Goal: Information Seeking & Learning: Understand process/instructions

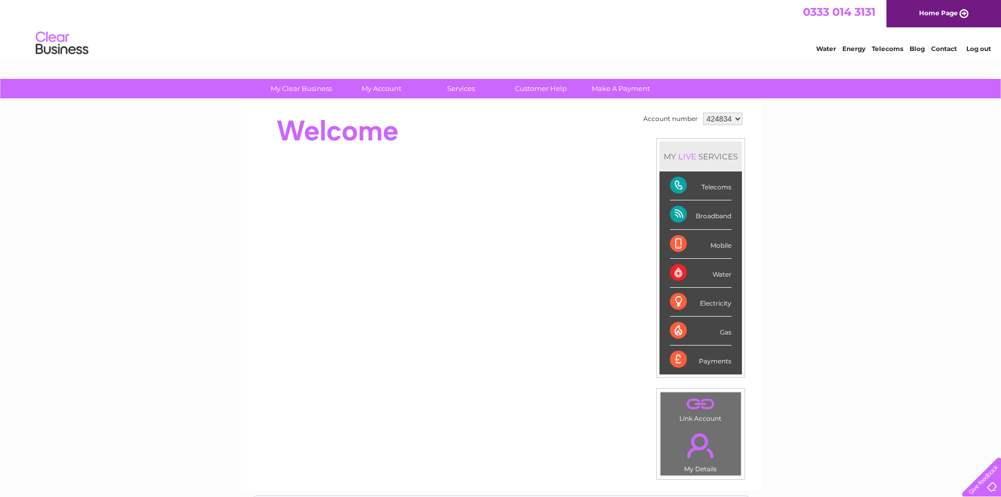
click at [892, 47] on link "Telecoms" at bounding box center [888, 49] width 32 height 8
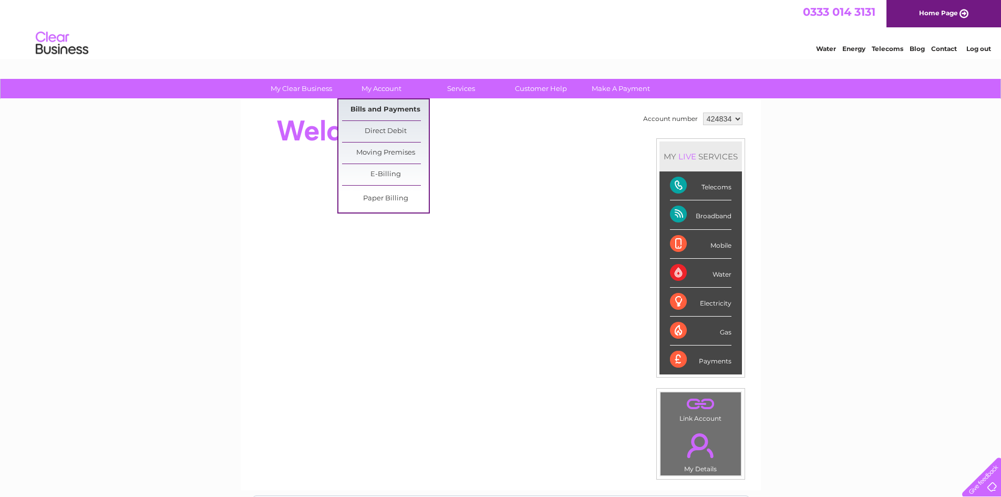
click at [385, 108] on link "Bills and Payments" at bounding box center [385, 109] width 87 height 21
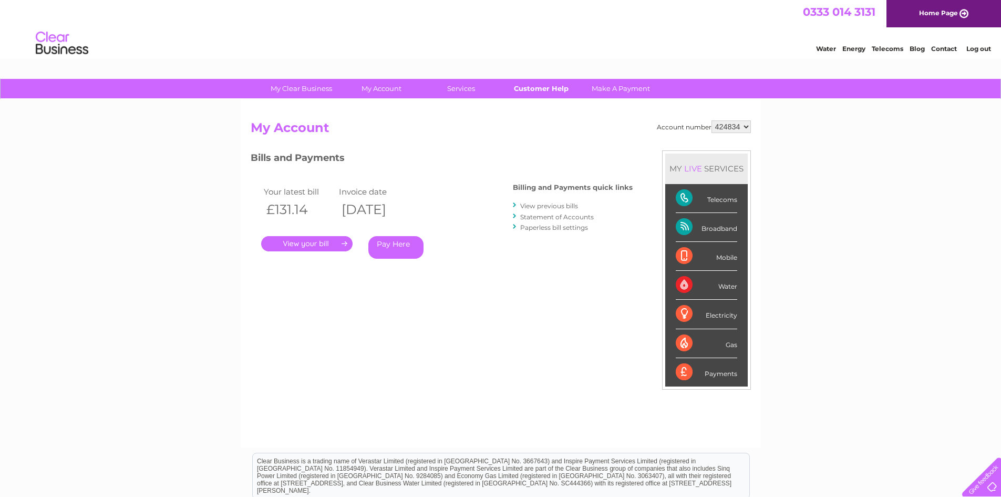
click at [549, 85] on link "Customer Help" at bounding box center [541, 88] width 87 height 19
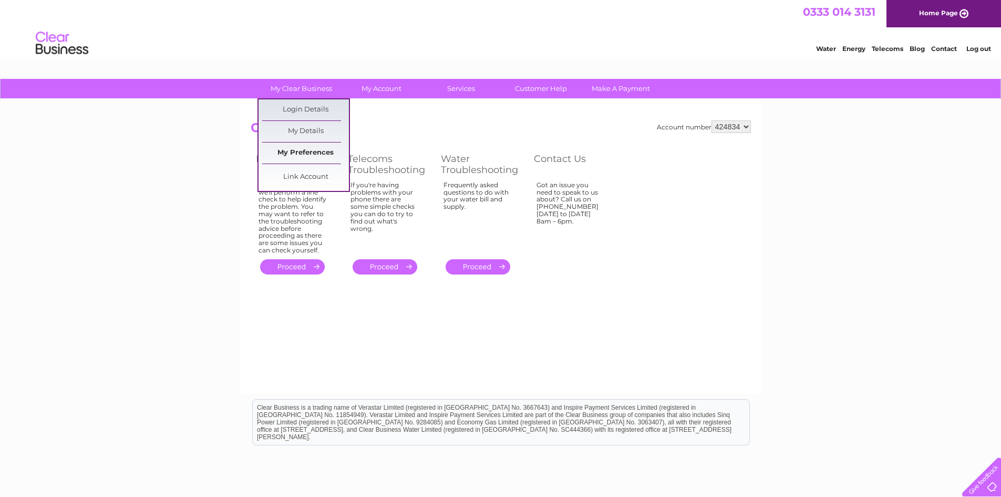
click at [312, 148] on link "My Preferences" at bounding box center [305, 152] width 87 height 21
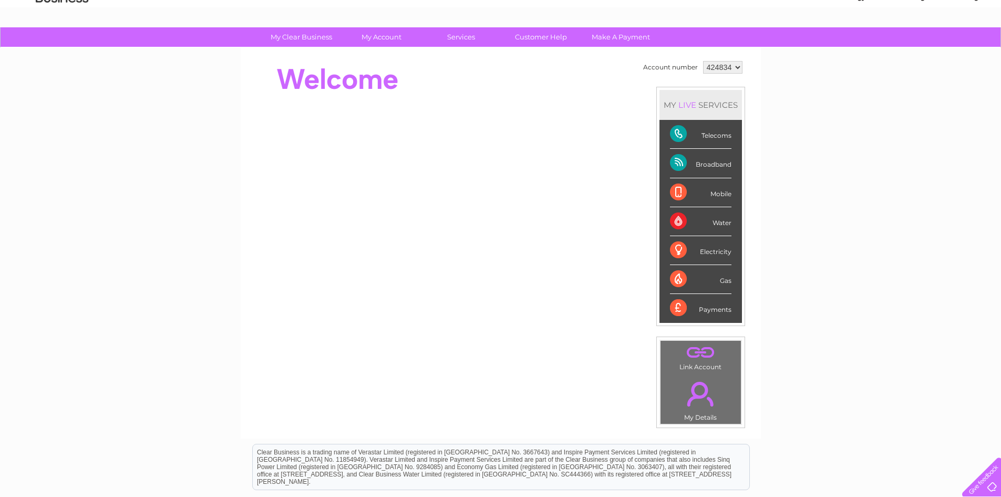
scroll to position [23, 0]
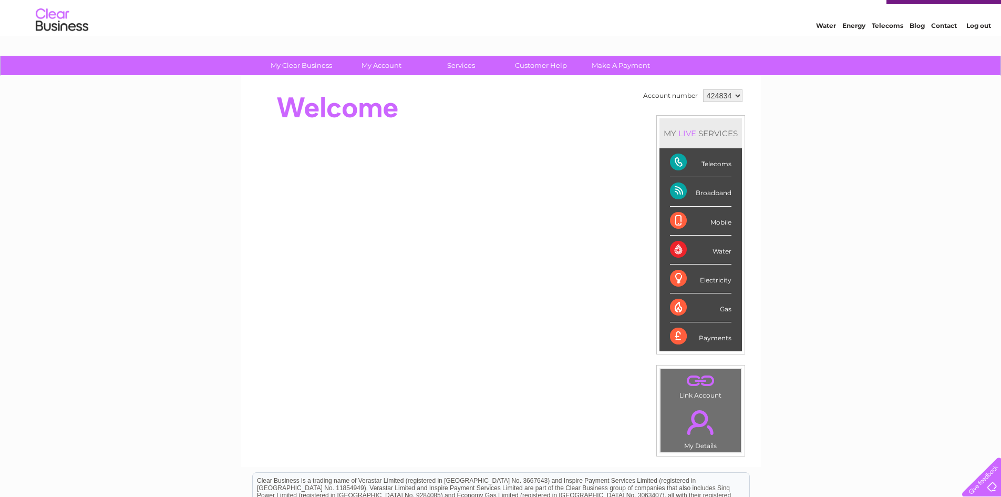
click at [712, 162] on div "Telecoms" at bounding box center [701, 162] width 62 height 29
click at [682, 162] on div "Telecoms" at bounding box center [701, 162] width 62 height 29
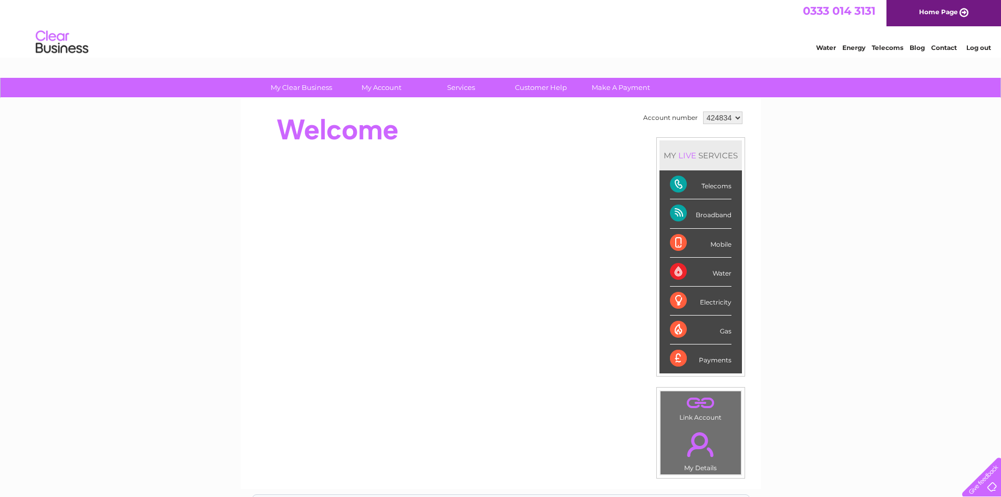
scroll to position [0, 0]
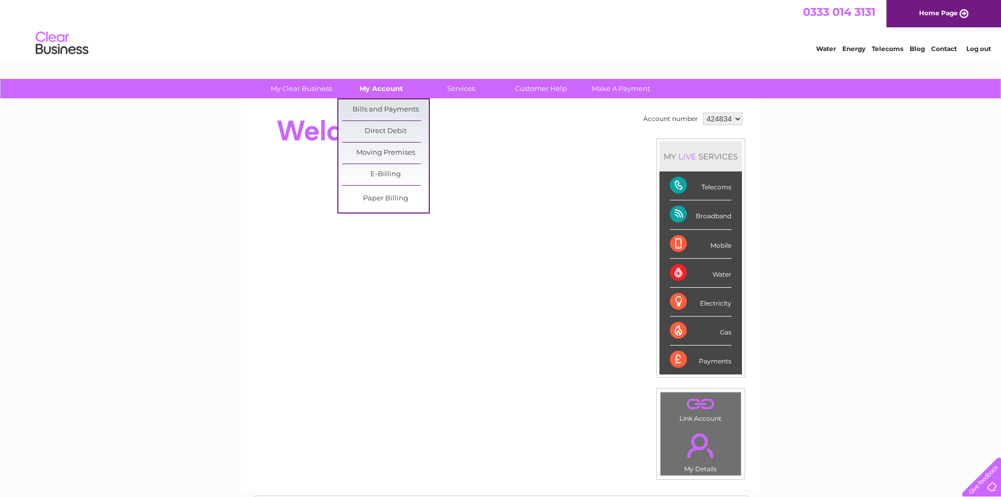
click at [387, 82] on link "My Account" at bounding box center [381, 88] width 87 height 19
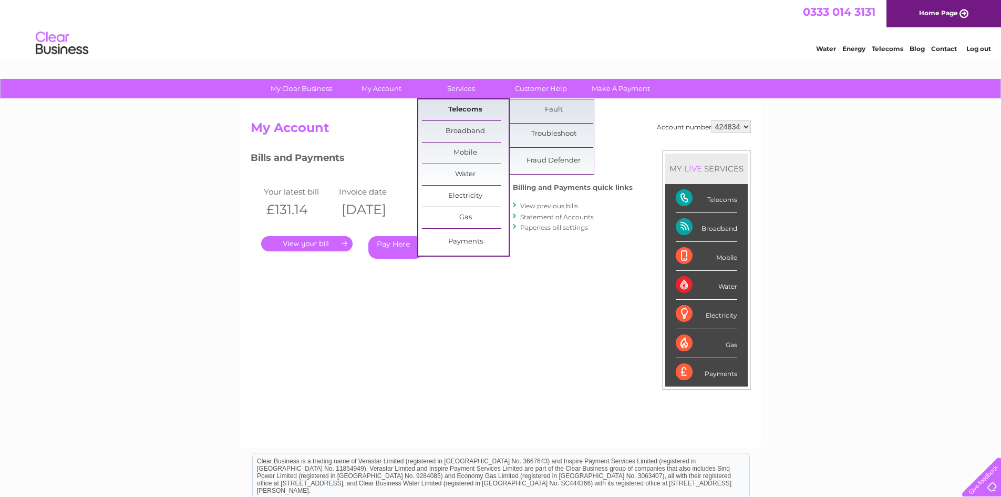
click at [449, 103] on link "Telecoms" at bounding box center [465, 109] width 87 height 21
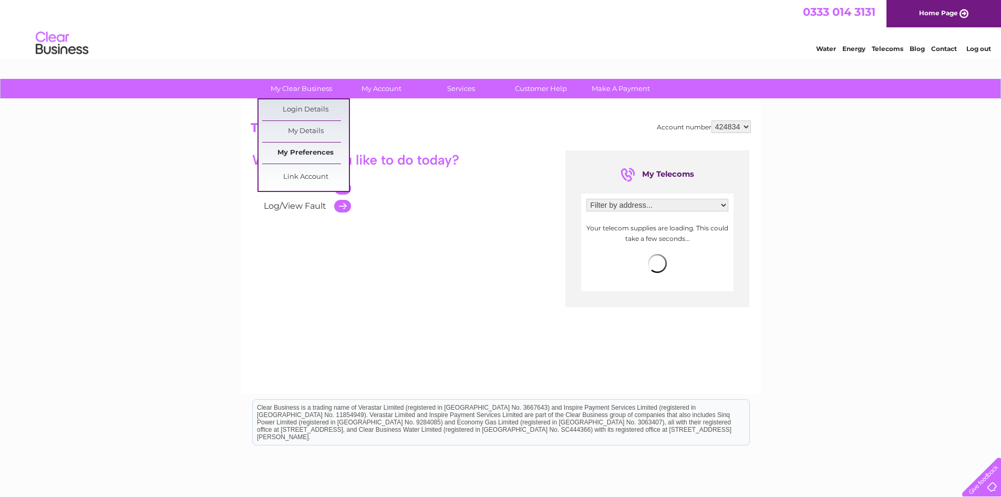
click at [307, 156] on link "My Preferences" at bounding box center [305, 152] width 87 height 21
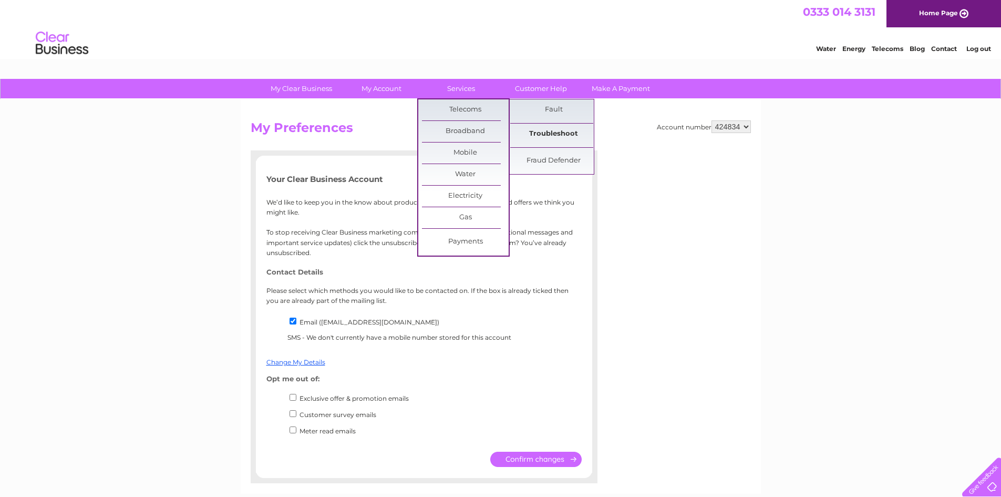
click at [570, 132] on link "Troubleshoot" at bounding box center [553, 134] width 87 height 21
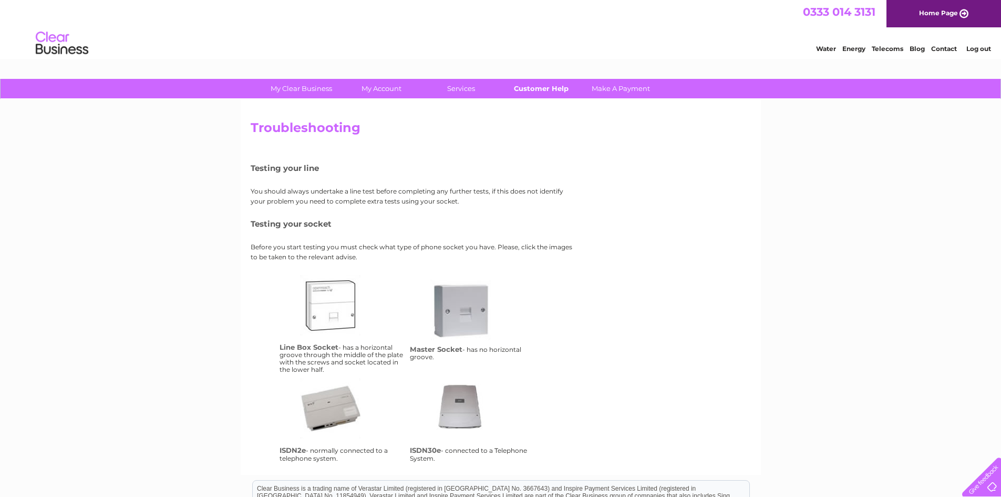
click at [543, 95] on link "Customer Help" at bounding box center [541, 88] width 87 height 19
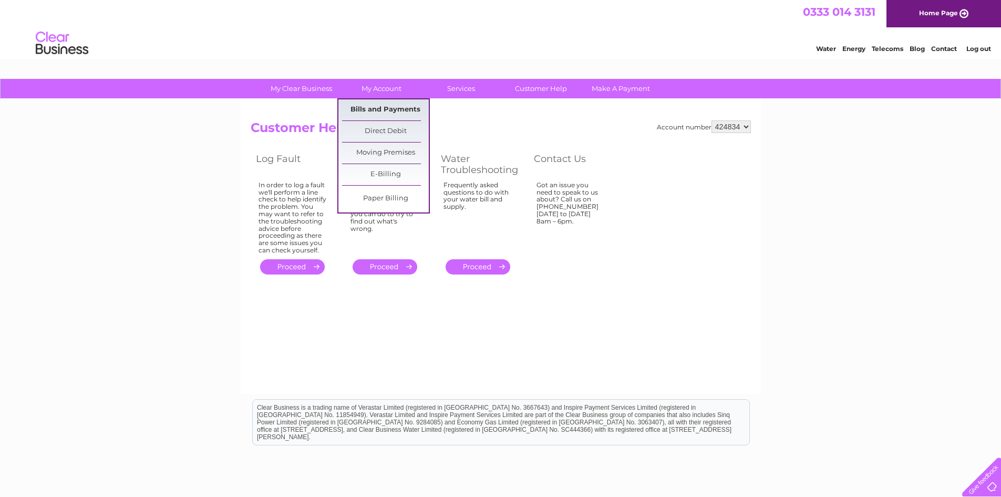
click at [403, 108] on link "Bills and Payments" at bounding box center [385, 109] width 87 height 21
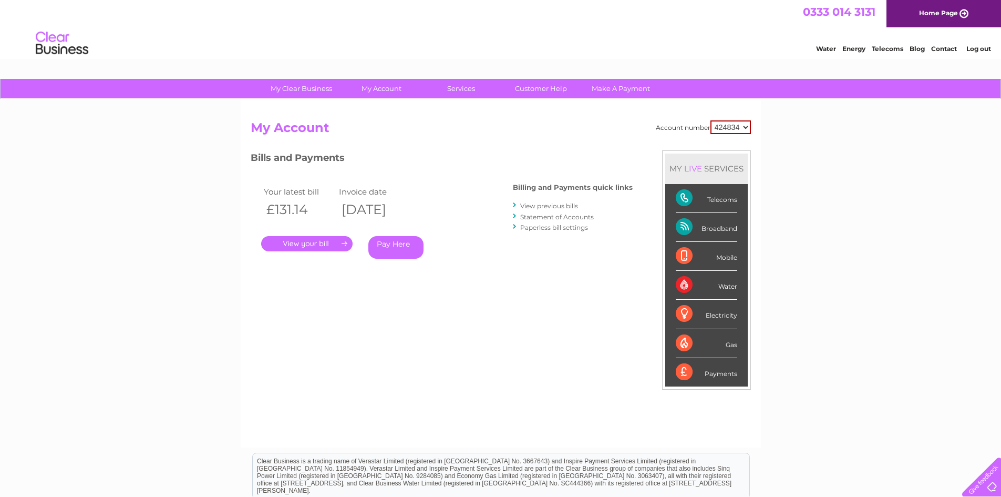
click at [945, 45] on link "Contact" at bounding box center [945, 49] width 26 height 8
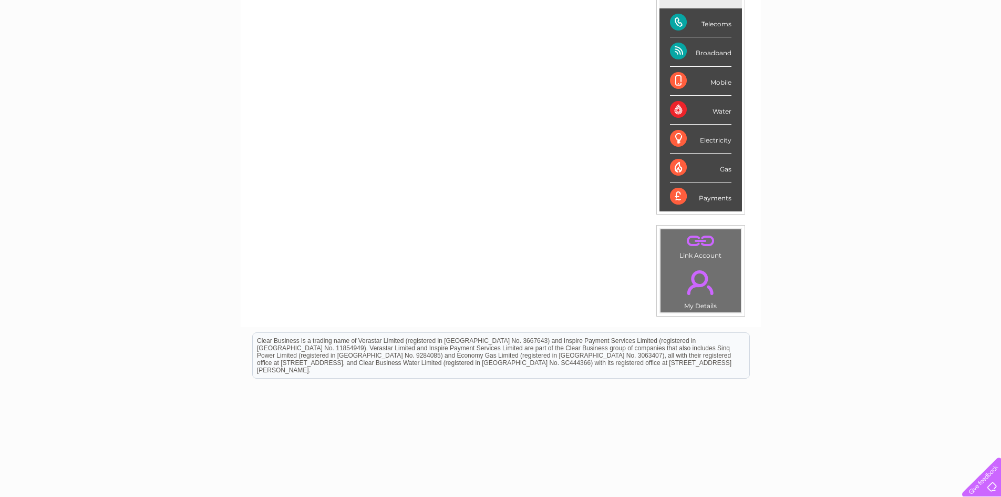
scroll to position [181, 0]
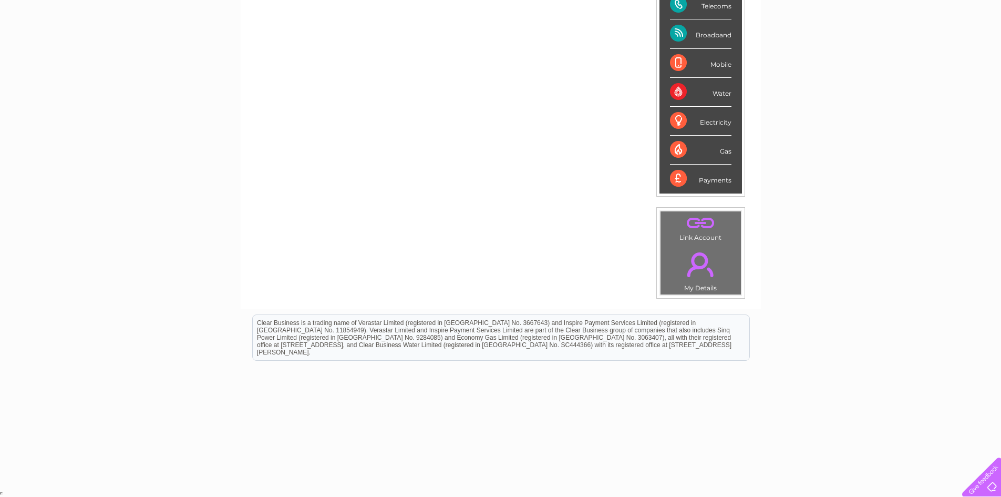
click at [989, 482] on div at bounding box center [979, 474] width 43 height 43
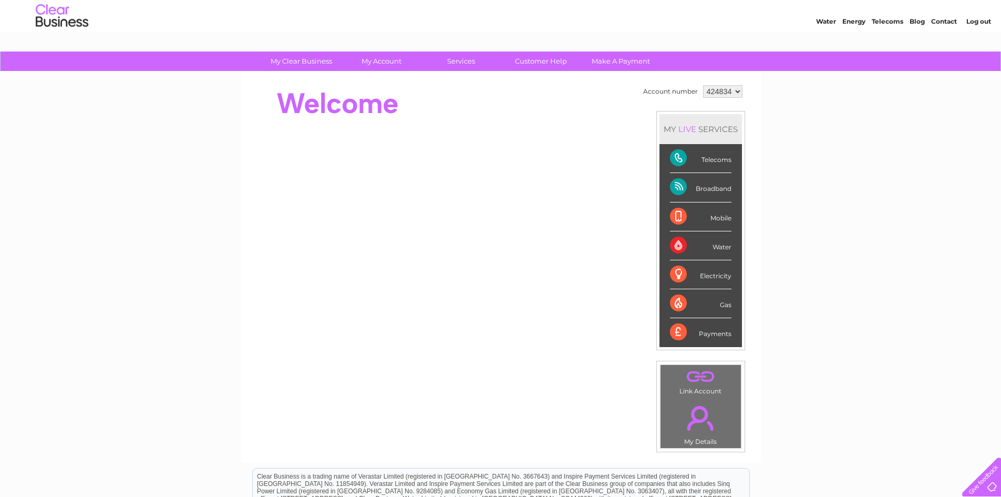
scroll to position [0, 0]
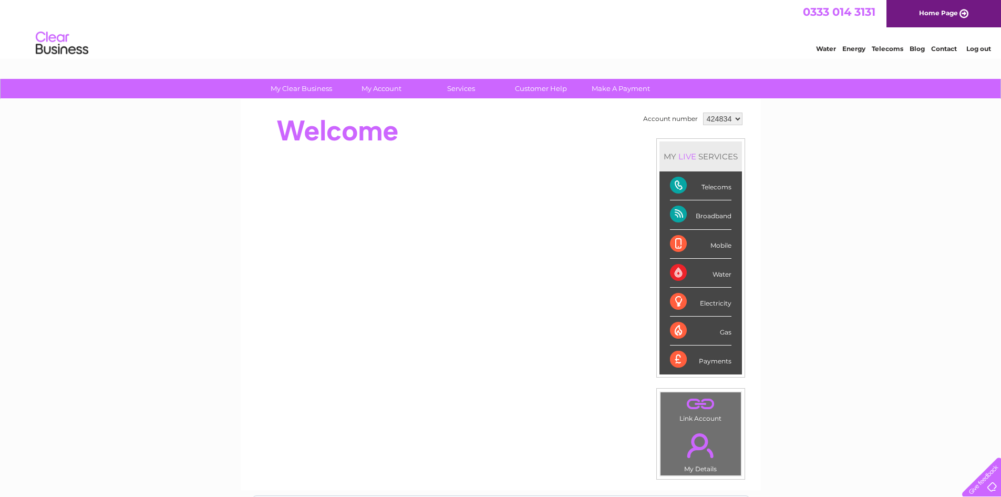
click at [886, 49] on link "Telecoms" at bounding box center [888, 49] width 32 height 8
